Goal: Task Accomplishment & Management: Use online tool/utility

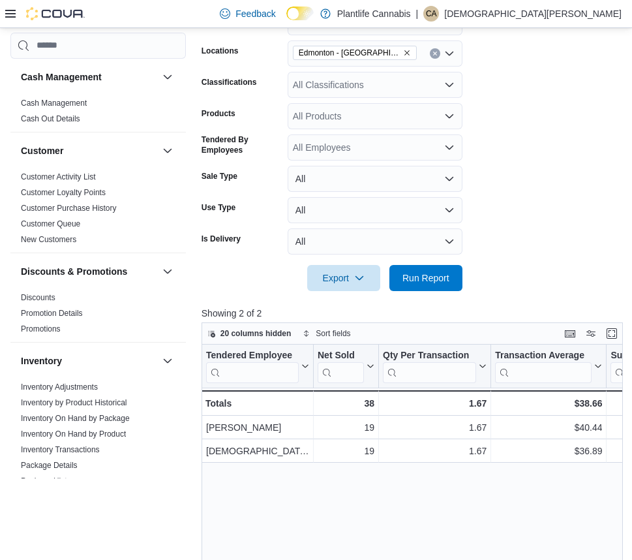
scroll to position [245, 0]
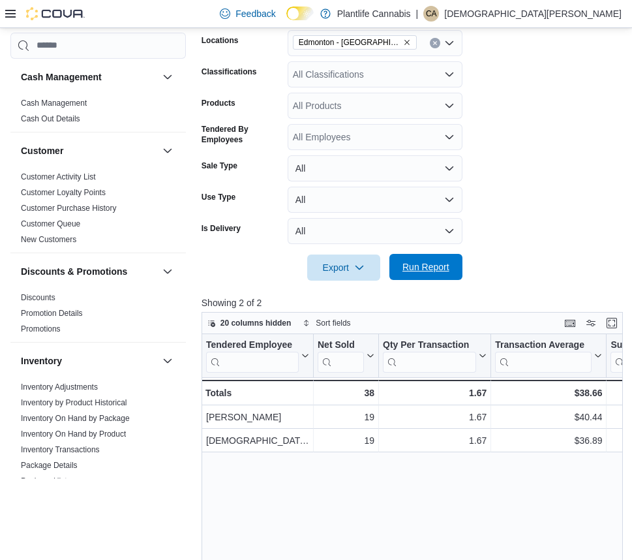
click at [443, 274] on span "Run Report" at bounding box center [425, 267] width 57 height 26
click at [442, 267] on span "Run Report" at bounding box center [425, 266] width 47 height 13
click at [445, 271] on span "Run Report" at bounding box center [425, 266] width 47 height 13
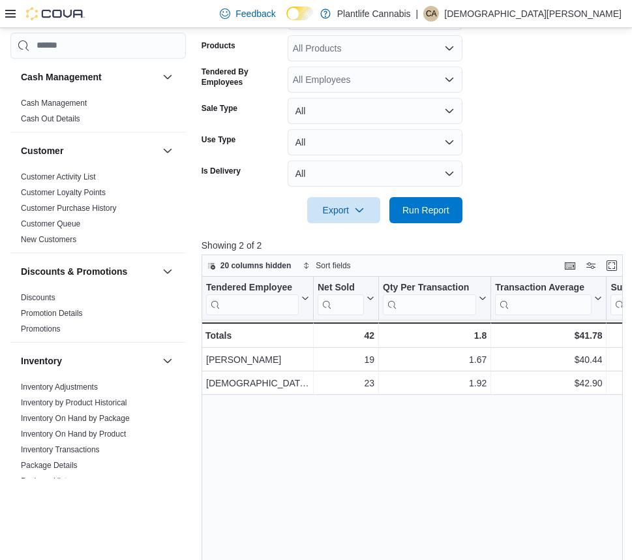
scroll to position [297, 0]
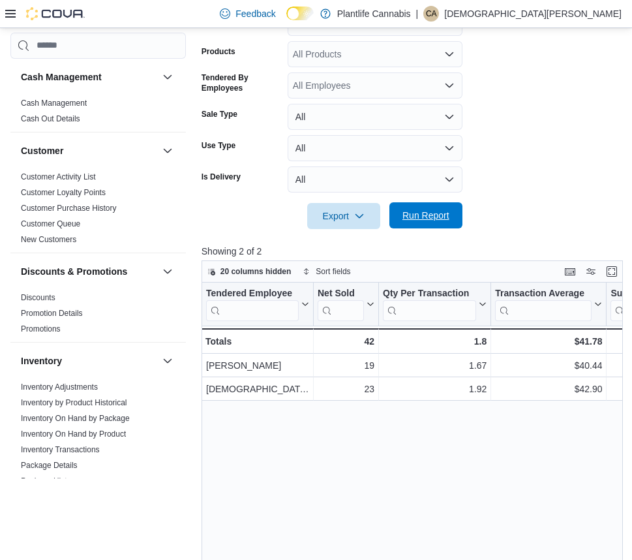
click at [425, 219] on span "Run Report" at bounding box center [425, 215] width 47 height 13
